Goal: Ask a question: Seek information or help from site administrators or community

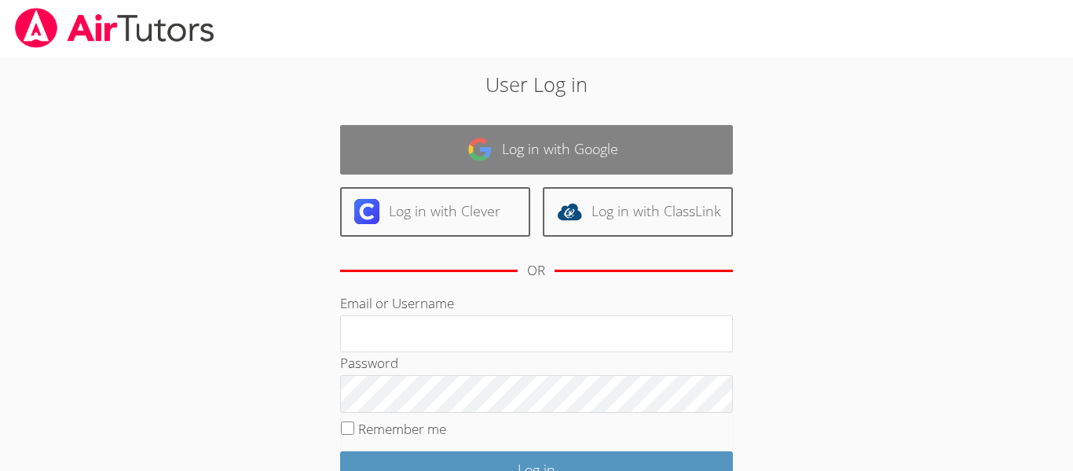
click at [446, 143] on link "Log in with Google" at bounding box center [536, 149] width 393 height 49
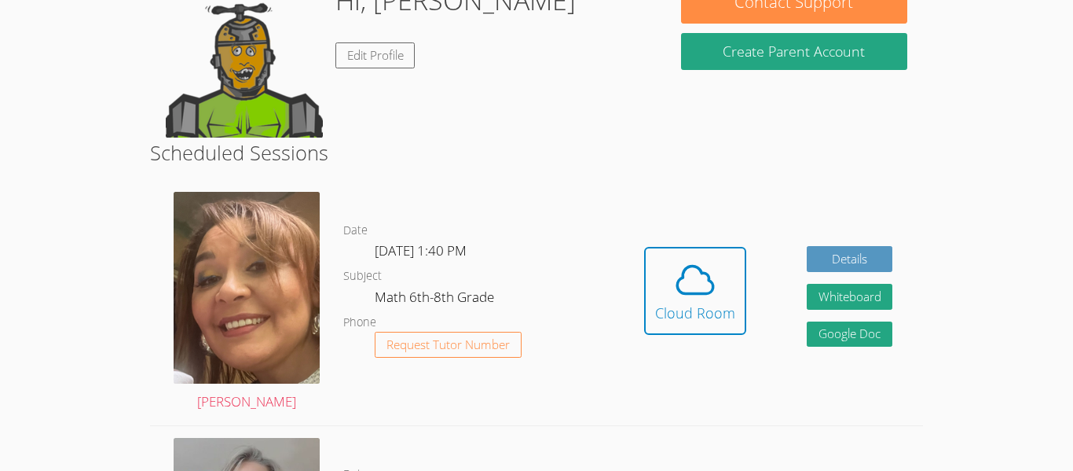
scroll to position [164, 0]
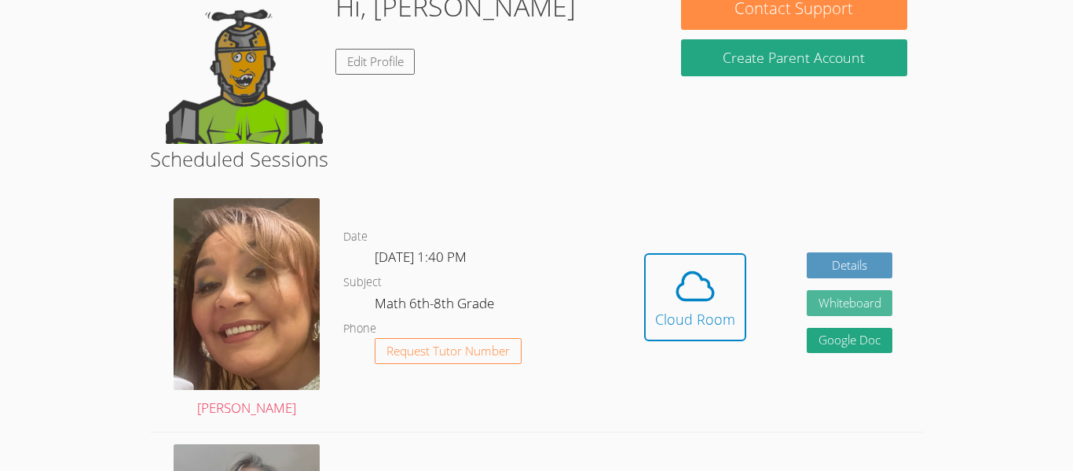
click at [869, 302] on button "Whiteboard" at bounding box center [850, 303] width 86 height 26
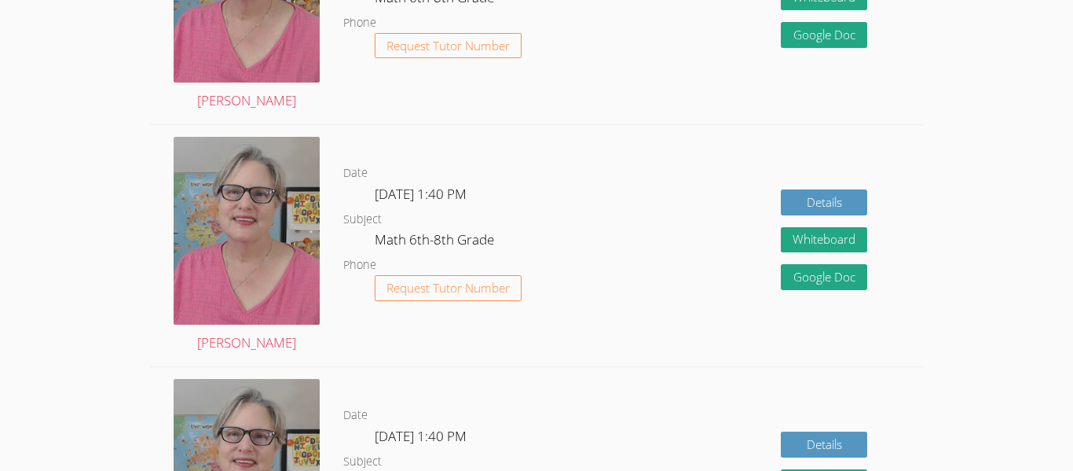
scroll to position [1423, 0]
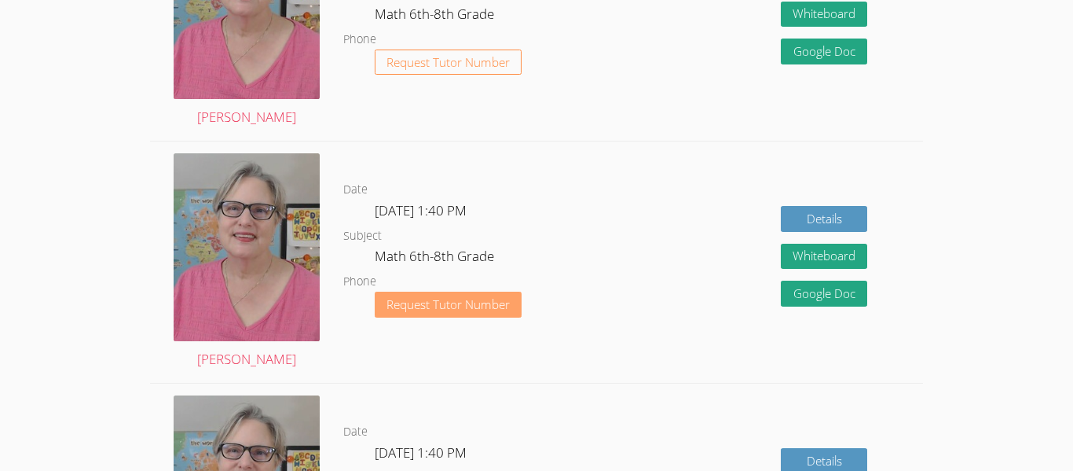
click at [463, 310] on span "Request Tutor Number" at bounding box center [448, 305] width 123 height 12
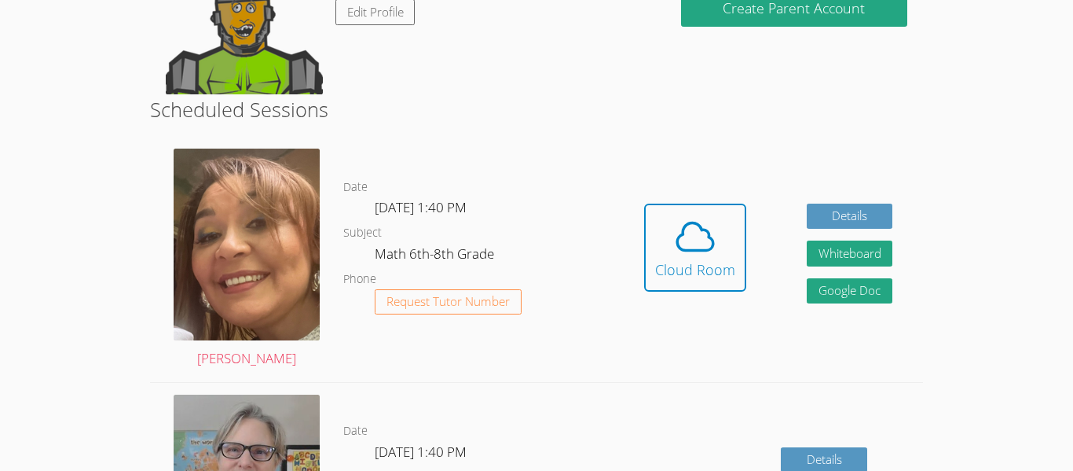
scroll to position [163, 0]
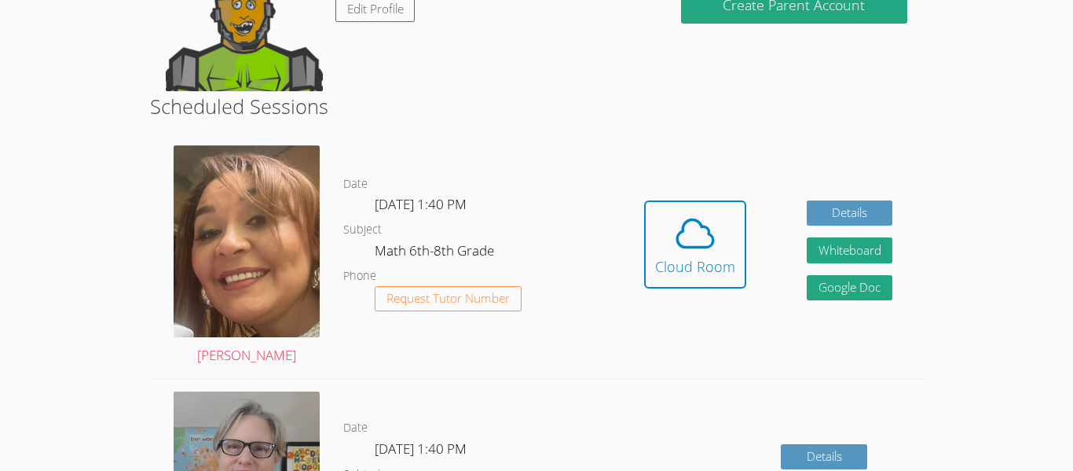
click at [574, 172] on div "Date [DATE] 1:40 PM Subject Math 6th-8th Grade Phone Request Tutor Number" at bounding box center [478, 256] width 270 height 244
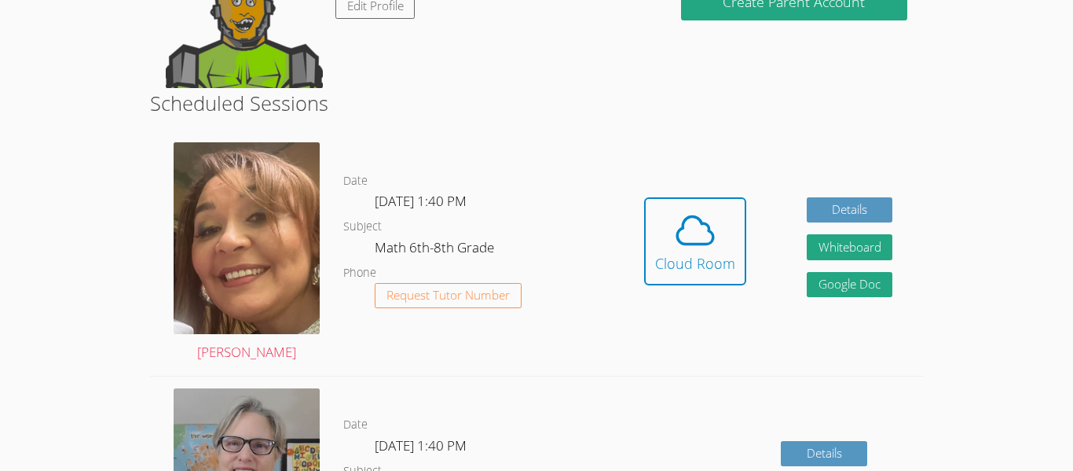
scroll to position [167, 0]
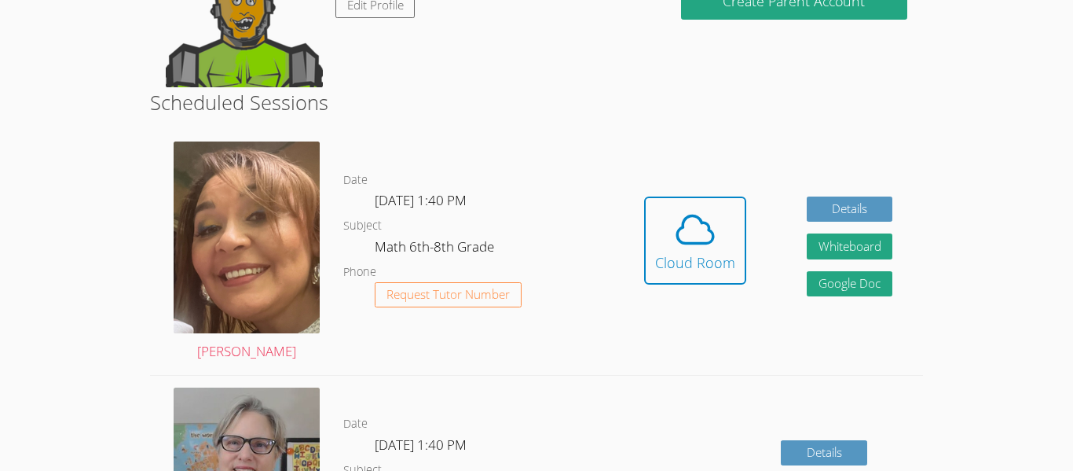
click at [577, 167] on div "Date [DATE] 1:40 PM Subject Math 6th-8th Grade Phone Request Tutor Number" at bounding box center [478, 252] width 270 height 244
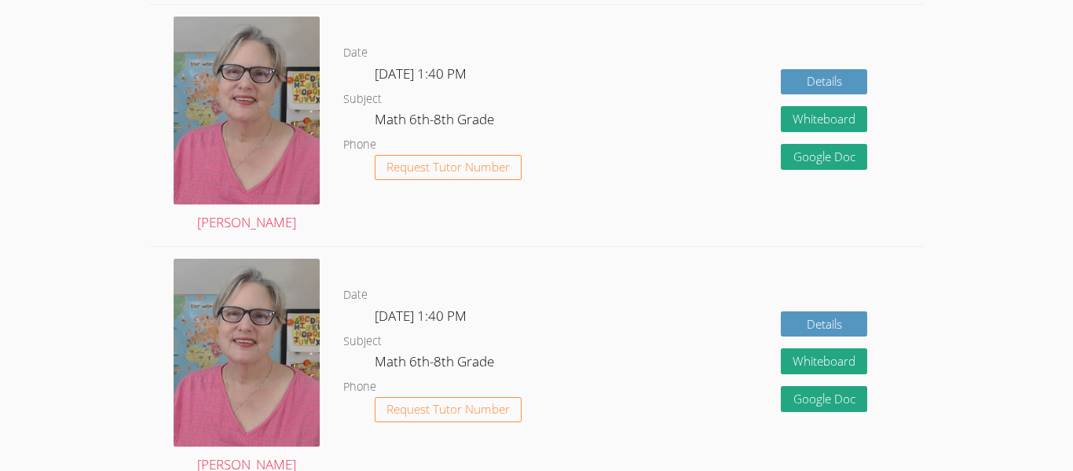
scroll to position [578, 0]
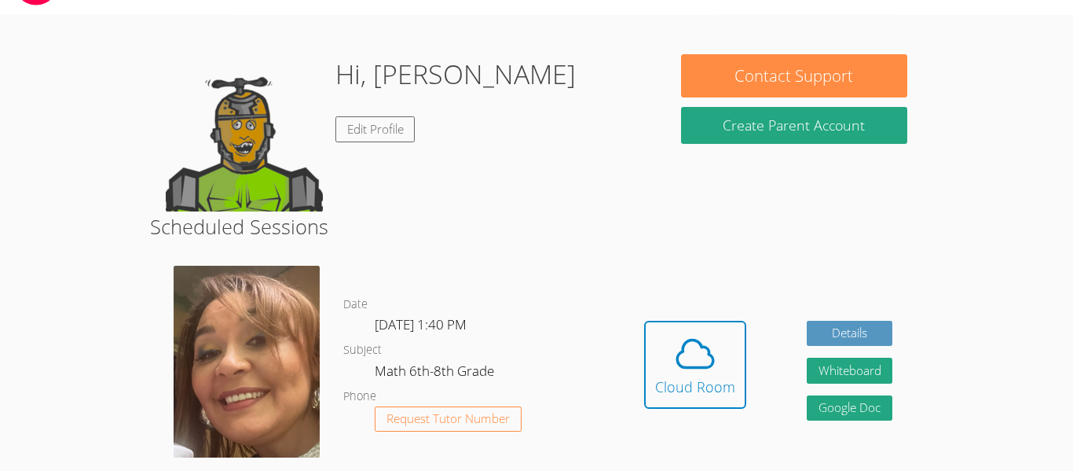
scroll to position [60, 0]
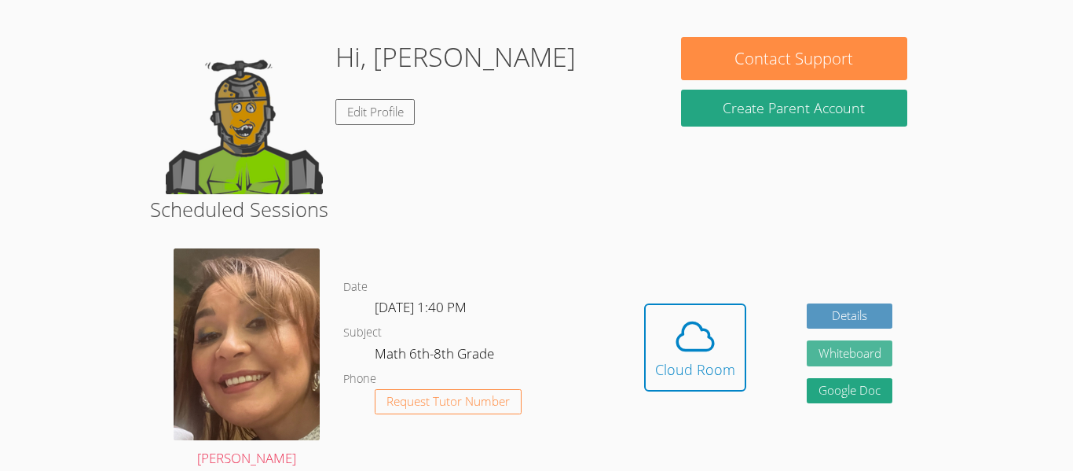
click at [823, 354] on button "Whiteboard" at bounding box center [850, 353] width 86 height 26
